Goal: Transaction & Acquisition: Obtain resource

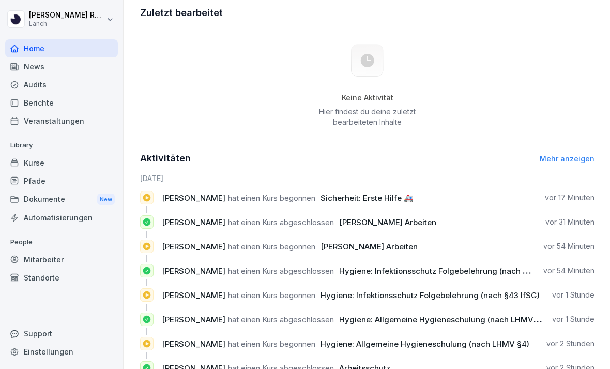
scroll to position [308, 0]
click at [576, 149] on div "Zuletzt bearbeitet Keine Aktivität Hier findest du deine zuletzt bearbeiteten I…" at bounding box center [367, 194] width 454 height 377
click at [575, 152] on div "Aktivitäten Mehr anzeigen" at bounding box center [367, 158] width 454 height 14
click at [561, 155] on link "Mehr anzeigen" at bounding box center [567, 159] width 55 height 9
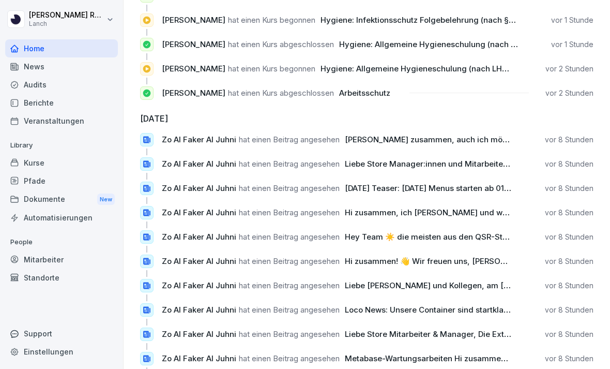
scroll to position [167, 0]
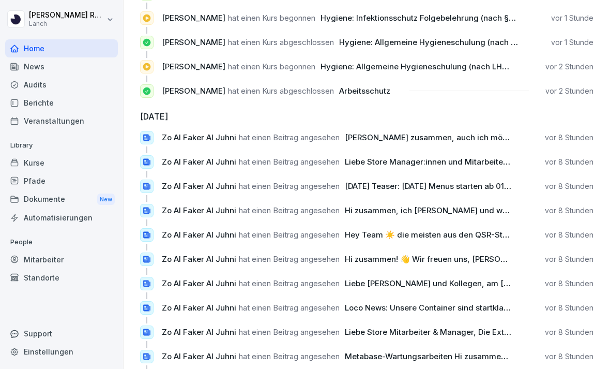
click at [496, 160] on span "Liebe Store Manager:innen und Mitarbeiter:innen, wir haben beschlossen, das Sor…" at bounding box center [539, 162] width 388 height 10
click at [476, 169] on div "Zo Al Faker [PERSON_NAME] hat einen Beitrag angesehen Liebe Store Manager:innen…" at bounding box center [366, 166] width 453 height 22
click at [308, 166] on p "Zo Al Faker [PERSON_NAME] hat einen Beitrag angesehen Liebe Store Manager:innen…" at bounding box center [337, 161] width 350 height 11
click at [145, 161] on icon at bounding box center [146, 161] width 9 height 9
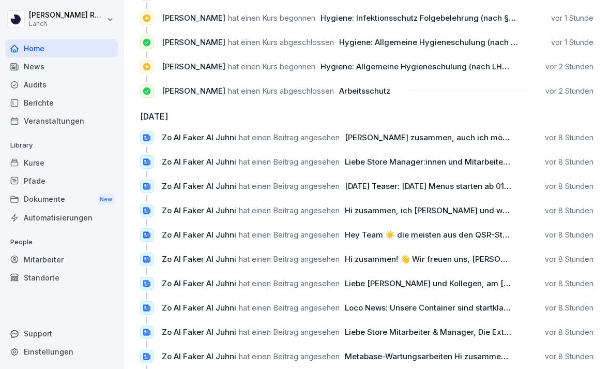
click at [149, 131] on div at bounding box center [146, 137] width 13 height 13
click at [417, 160] on span "Liebe Store Manager:innen und Mitarbeiter:innen, wir haben beschlossen, das Sor…" at bounding box center [539, 162] width 388 height 10
click at [77, 16] on html "[PERSON_NAME] Lanch Home News Audits Berichte Veranstaltungen Library Kurse Pfa…" at bounding box center [305, 184] width 610 height 369
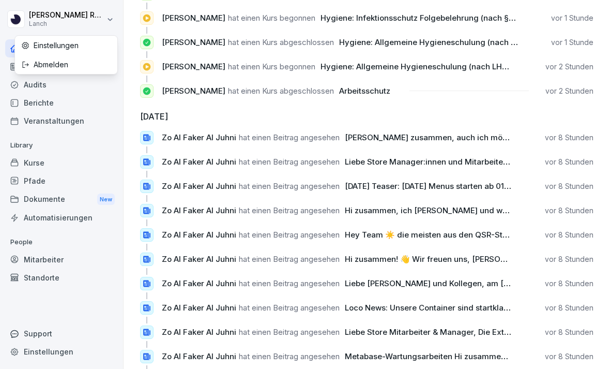
click at [38, 198] on html "[PERSON_NAME] Lanch Home News Audits Berichte Veranstaltungen Library Kurse Pfa…" at bounding box center [305, 184] width 610 height 369
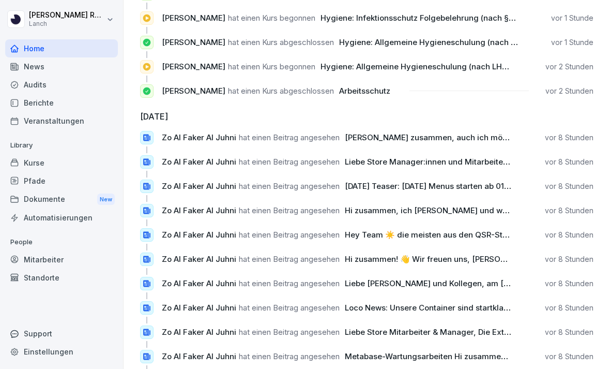
click at [46, 194] on div "Dokumente New" at bounding box center [61, 199] width 113 height 19
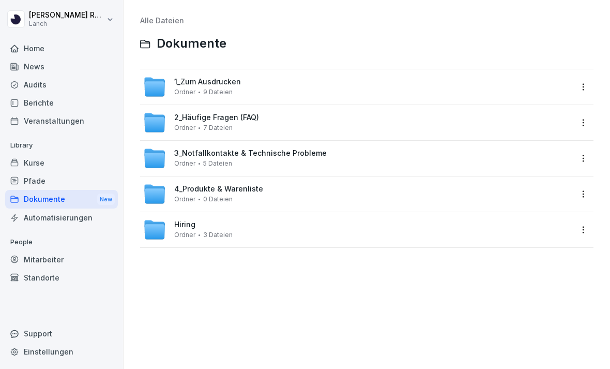
click at [255, 80] on div "1_Zum Ausdrucken Ordner 9 Dateien" at bounding box center [357, 86] width 429 height 23
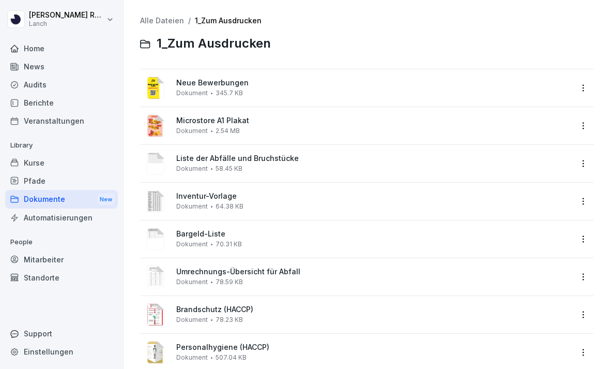
click at [205, 125] on div "Microstore A1 Plakat Dokument 2.54 MB" at bounding box center [373, 125] width 395 height 18
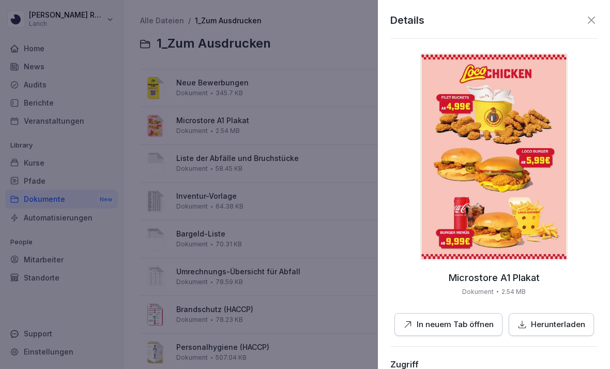
click at [273, 90] on div at bounding box center [305, 184] width 610 height 369
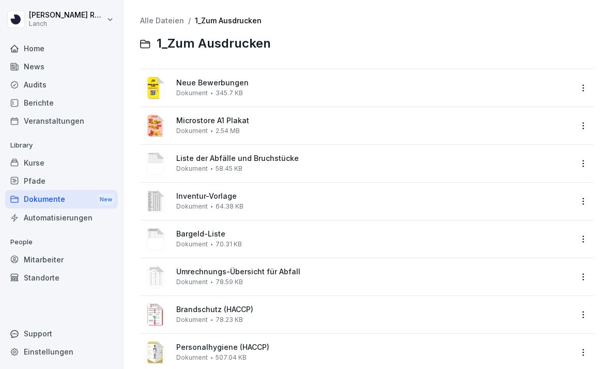
click at [219, 82] on span "Neue Bewerbungen" at bounding box center [373, 83] width 395 height 9
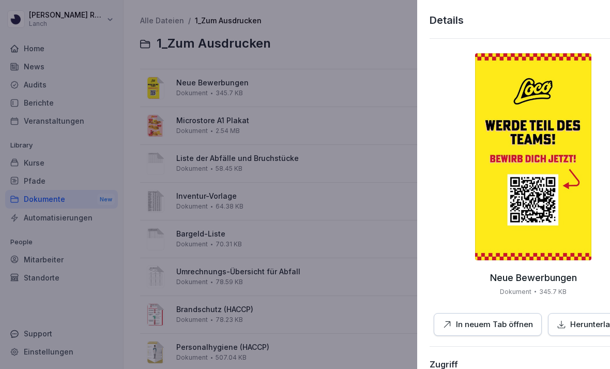
click at [221, 156] on div at bounding box center [305, 184] width 610 height 369
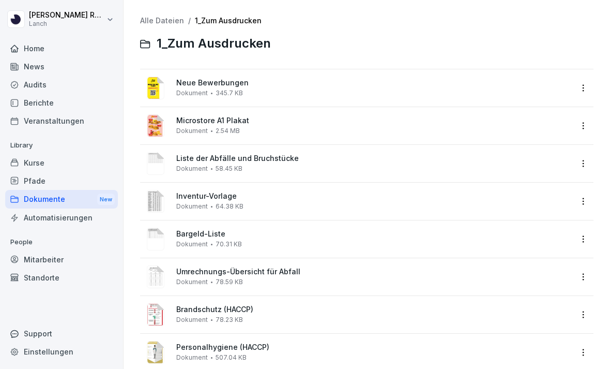
click at [221, 156] on span "Liste der Abfälle und Bruchstücke" at bounding box center [373, 158] width 395 height 9
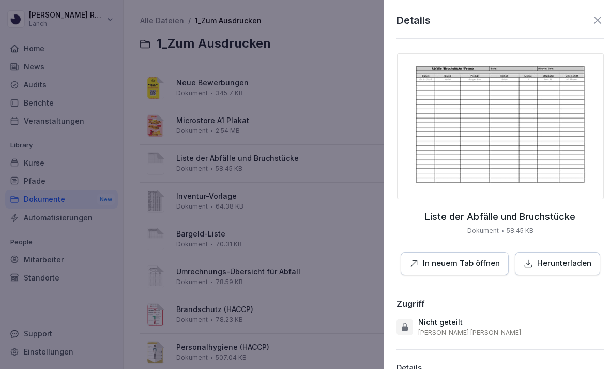
click at [323, 132] on div at bounding box center [305, 184] width 610 height 369
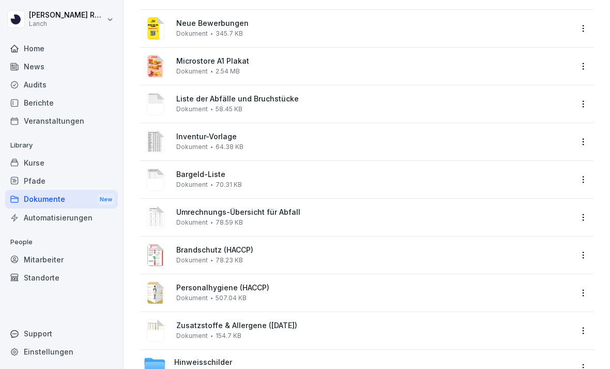
scroll to position [59, 0]
click at [213, 322] on span "Zusatzstoffe & Allergene ([DATE])" at bounding box center [373, 326] width 395 height 9
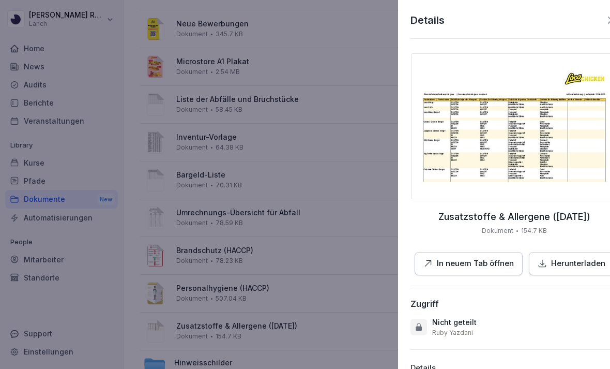
click at [286, 254] on div at bounding box center [305, 184] width 610 height 369
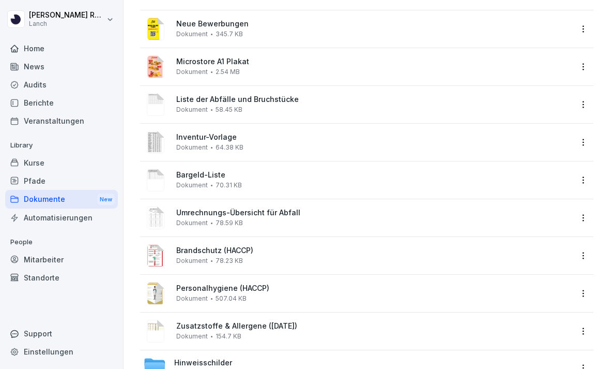
click at [211, 361] on span "Hinweisschilder" at bounding box center [203, 362] width 58 height 9
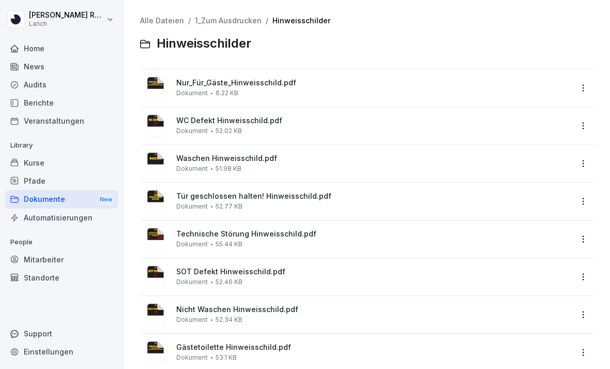
click at [208, 23] on link "1_Zum Ausdrucken" at bounding box center [228, 20] width 67 height 9
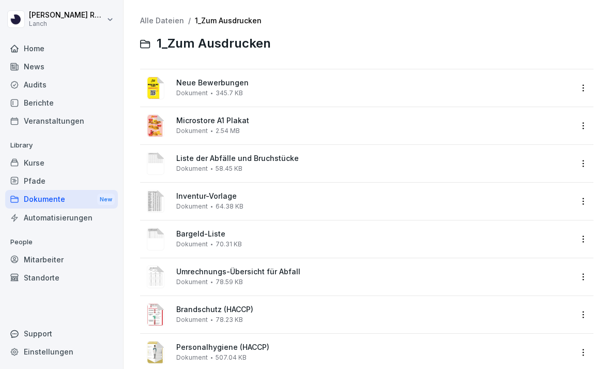
click at [265, 240] on div "Bargeld-Liste Dokument 70.31 KB" at bounding box center [373, 239] width 395 height 18
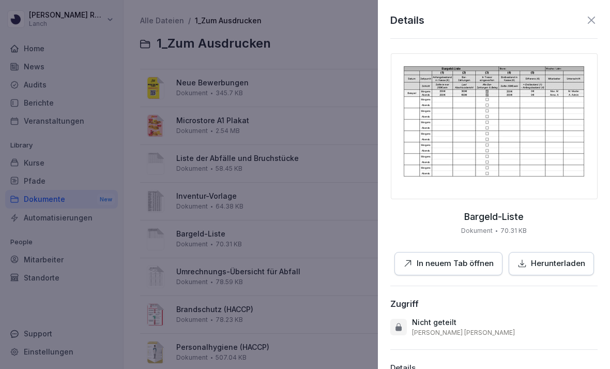
click at [540, 265] on p "Herunterladen" at bounding box center [558, 263] width 54 height 12
